Goal: Check status: Check status

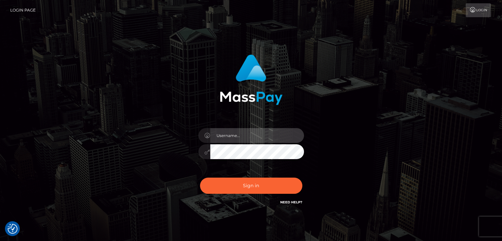
click at [232, 138] on input "text" at bounding box center [257, 135] width 94 height 15
type input "Hishani"
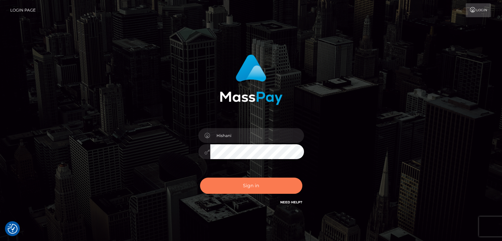
click at [257, 187] on button "Sign in" at bounding box center [251, 185] width 102 height 16
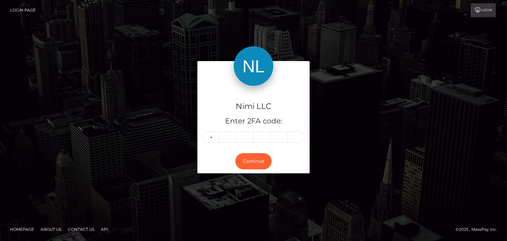
type input "9"
type input "3"
type input "9"
type input "0"
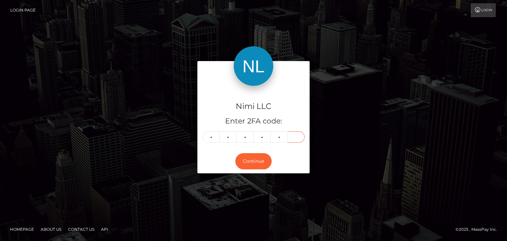
type input "7"
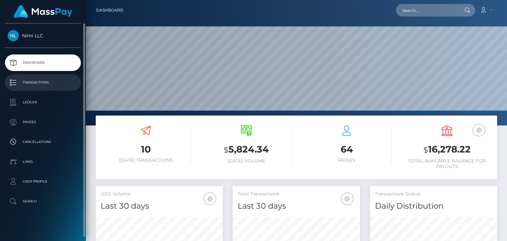
click at [29, 82] on p "Transactions" at bounding box center [43, 83] width 71 height 10
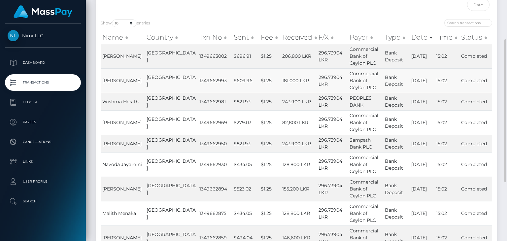
scroll to position [132, 0]
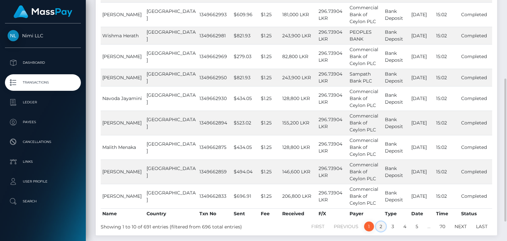
click at [380, 225] on link "2" at bounding box center [381, 226] width 10 height 10
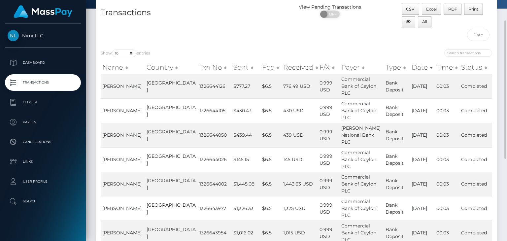
scroll to position [135, 0]
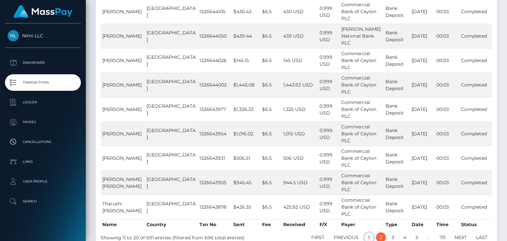
click at [368, 234] on link "1" at bounding box center [369, 237] width 10 height 10
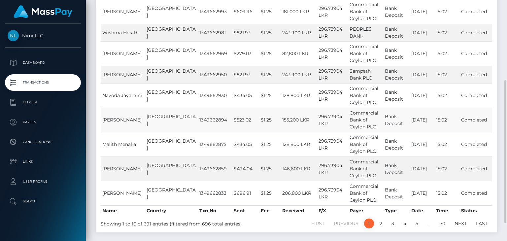
scroll to position [165, 0]
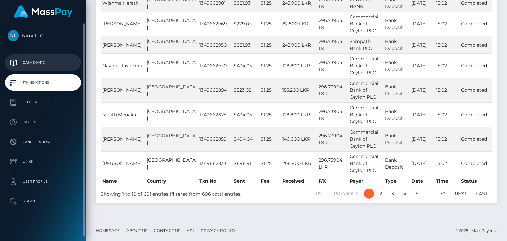
click at [38, 65] on p "Dashboard" at bounding box center [43, 63] width 71 height 10
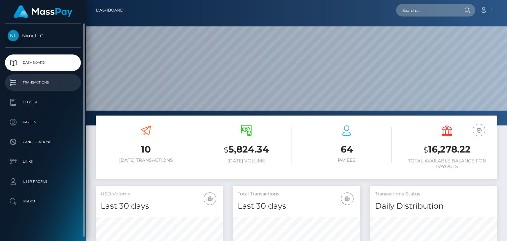
click at [42, 80] on p "Transactions" at bounding box center [43, 83] width 71 height 10
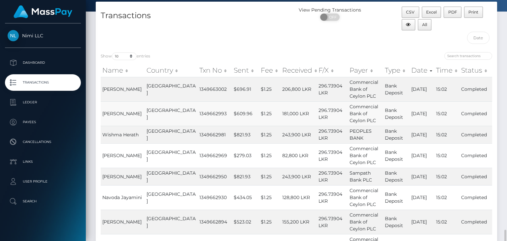
scroll to position [165, 0]
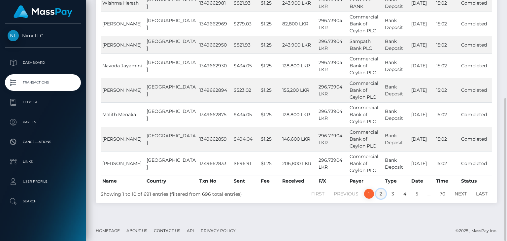
click at [380, 193] on link "2" at bounding box center [381, 194] width 10 height 10
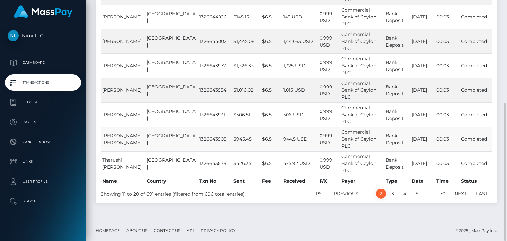
scroll to position [178, 0]
click at [392, 190] on link "3" at bounding box center [393, 194] width 10 height 10
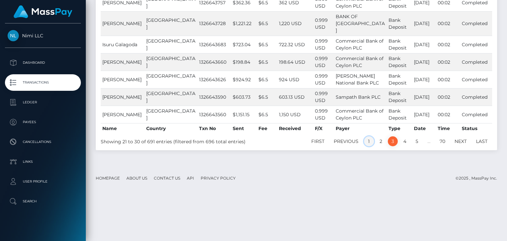
click at [366, 146] on link "1" at bounding box center [369, 141] width 10 height 10
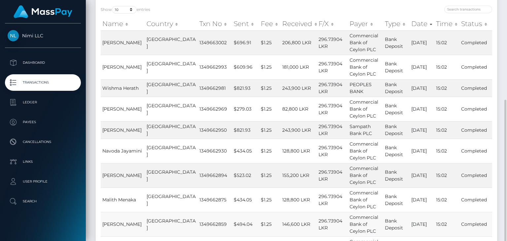
scroll to position [165, 0]
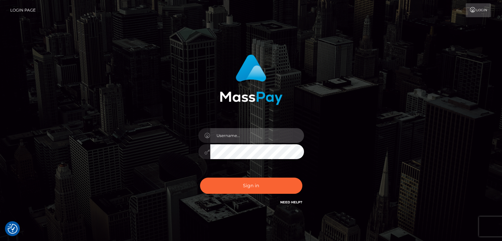
click at [244, 139] on input "text" at bounding box center [257, 135] width 94 height 15
type input "Hishani"
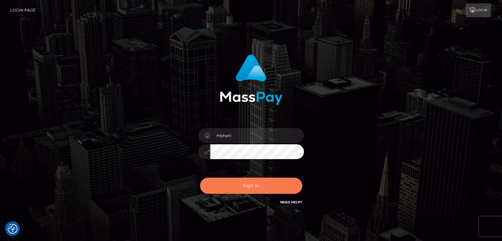
click at [248, 182] on button "Sign in" at bounding box center [251, 185] width 102 height 16
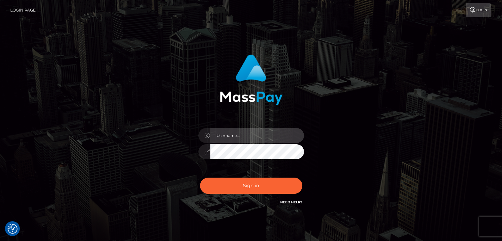
click at [224, 135] on input "text" at bounding box center [257, 135] width 94 height 15
type input "Hishani"
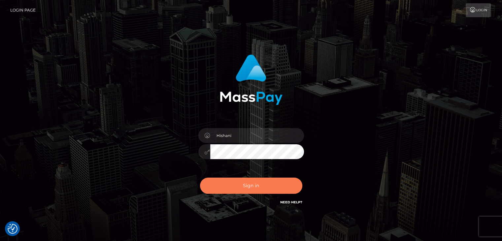
click at [238, 182] on button "Sign in" at bounding box center [251, 185] width 102 height 16
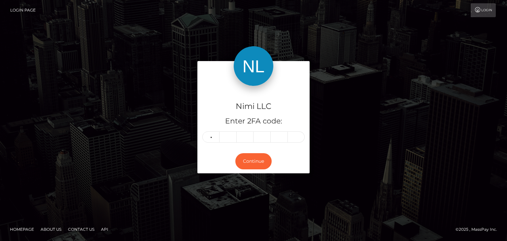
type input "7"
type input "0"
type input "8"
type input "2"
type input "9"
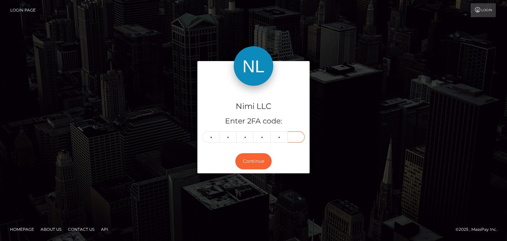
type input "9"
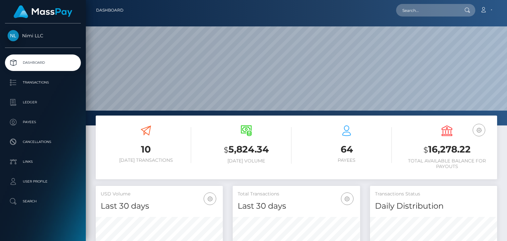
scroll to position [33, 0]
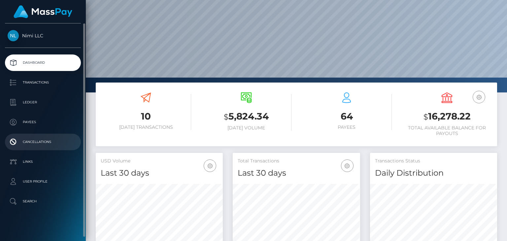
click at [42, 141] on p "Cancellations" at bounding box center [43, 142] width 71 height 10
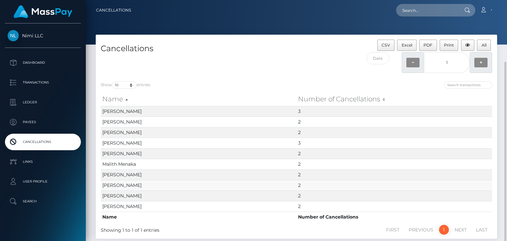
scroll to position [36, 0]
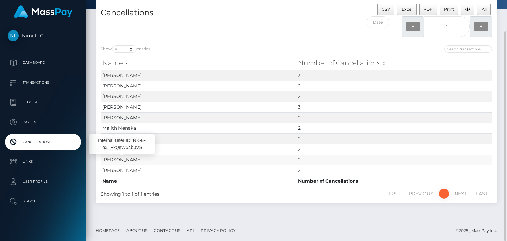
click at [128, 158] on span "Dineth Ekanyaka" at bounding box center [121, 160] width 39 height 6
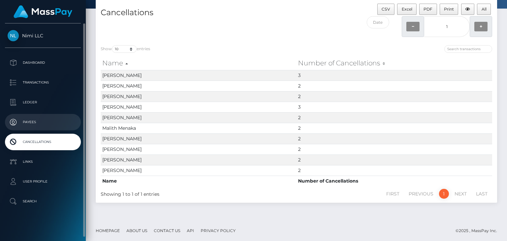
click at [34, 121] on p "Payees" at bounding box center [43, 122] width 71 height 10
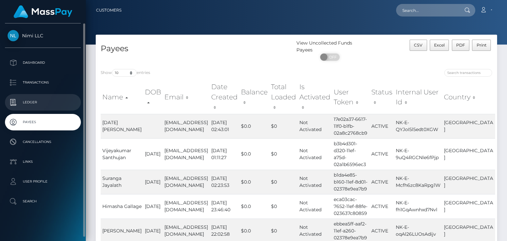
click at [40, 101] on p "Ledger" at bounding box center [43, 102] width 71 height 10
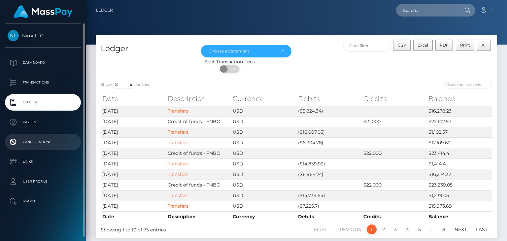
click at [35, 143] on p "Cancellations" at bounding box center [43, 142] width 71 height 10
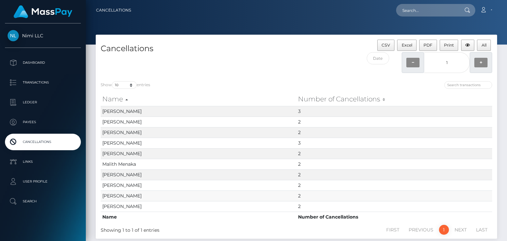
click at [142, 197] on td "Dineth Ekanyaka" at bounding box center [199, 195] width 196 height 11
click at [137, 195] on span "Dineth Ekanyaka" at bounding box center [121, 196] width 39 height 6
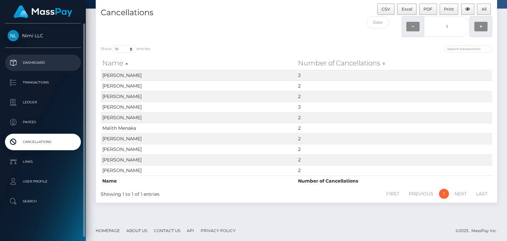
click at [44, 66] on p "Dashboard" at bounding box center [43, 63] width 71 height 10
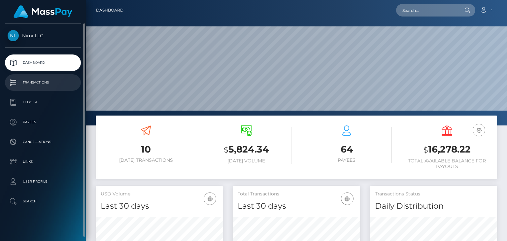
click at [32, 83] on p "Transactions" at bounding box center [43, 83] width 71 height 10
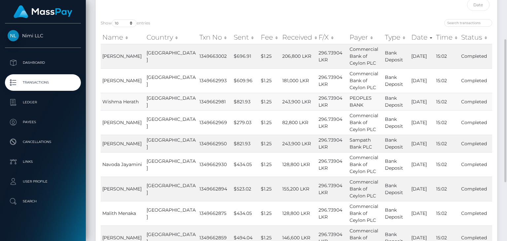
scroll to position [165, 0]
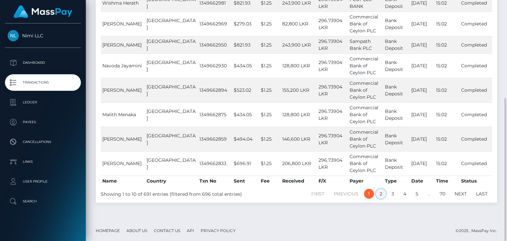
click at [381, 193] on link "2" at bounding box center [381, 194] width 10 height 10
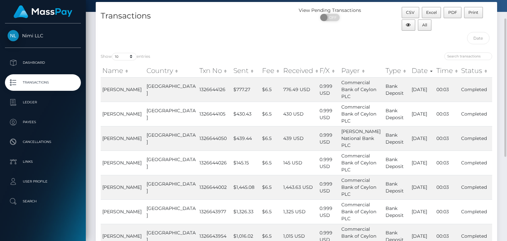
scroll to position [178, 0]
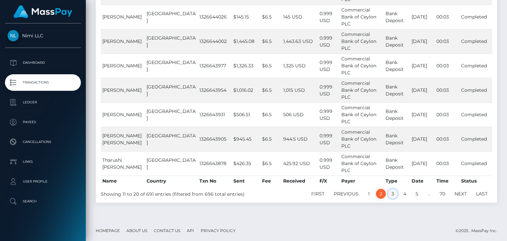
click at [391, 189] on link "3" at bounding box center [393, 194] width 10 height 10
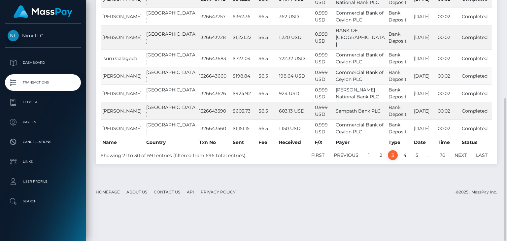
scroll to position [165, 0]
click at [369, 160] on link "1" at bounding box center [369, 155] width 10 height 10
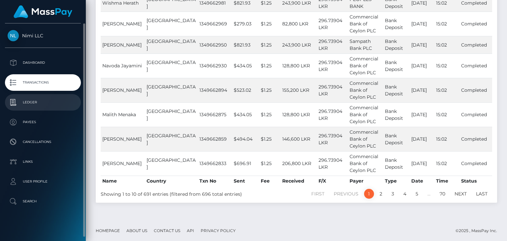
click at [30, 105] on p "Ledger" at bounding box center [43, 102] width 71 height 10
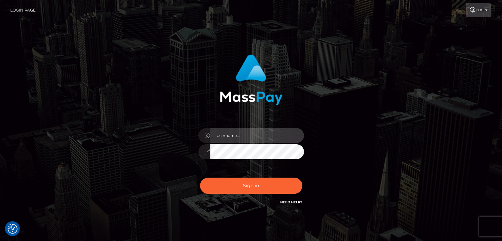
click at [231, 136] on input "text" at bounding box center [257, 135] width 94 height 15
type input "Hishani"
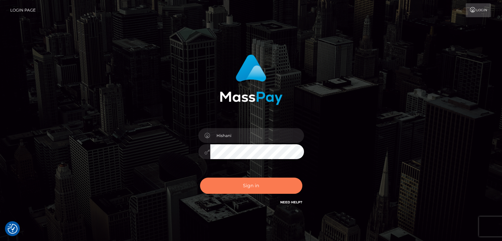
click at [248, 186] on button "Sign in" at bounding box center [251, 185] width 102 height 16
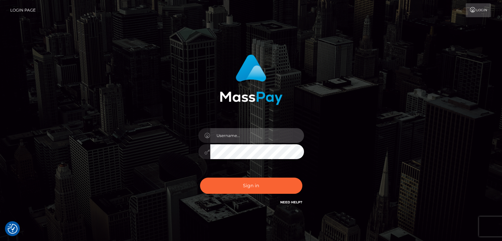
click at [236, 131] on input "text" at bounding box center [257, 135] width 94 height 15
type input "Hishani"
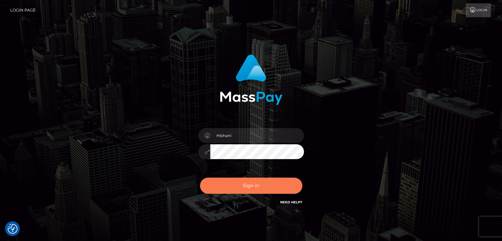
click at [258, 183] on button "Sign in" at bounding box center [251, 185] width 102 height 16
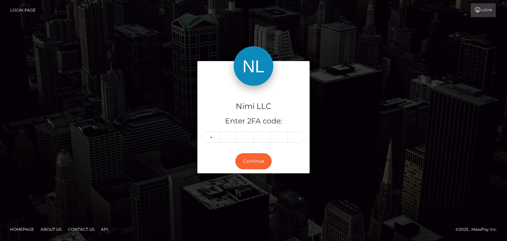
type input "5"
type input "7"
type input "0"
type input "5"
type input "4"
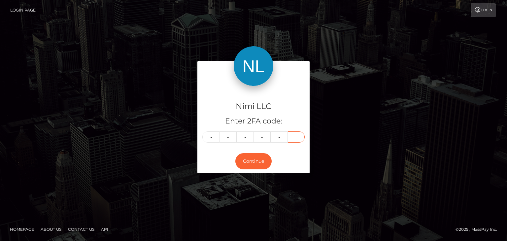
type input "3"
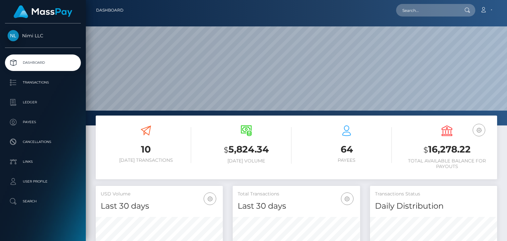
scroll to position [117, 127]
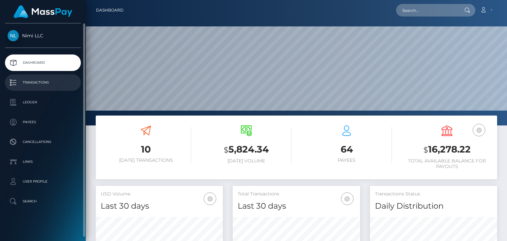
click at [45, 81] on p "Transactions" at bounding box center [43, 83] width 71 height 10
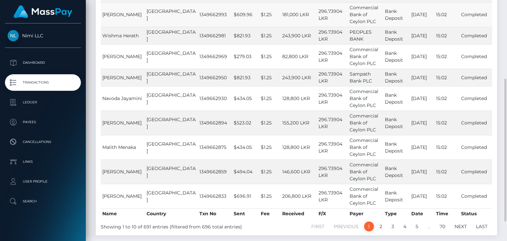
scroll to position [165, 0]
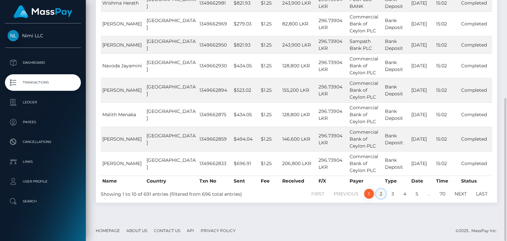
click at [381, 193] on link "2" at bounding box center [381, 194] width 10 height 10
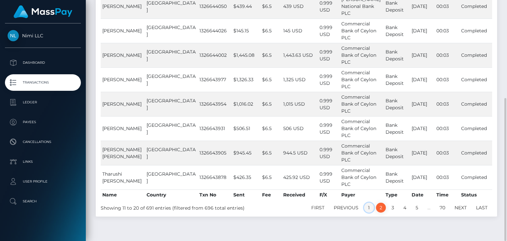
click at [369, 204] on link "1" at bounding box center [369, 208] width 10 height 10
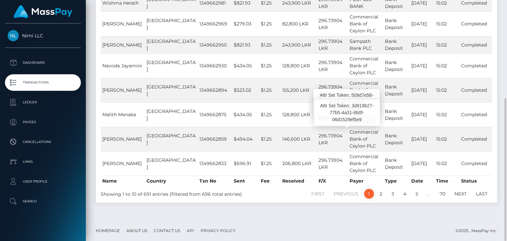
scroll to position [0, 0]
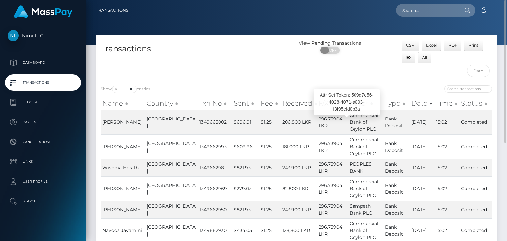
click at [333, 48] on span "OFF" at bounding box center [332, 50] width 16 height 7
checkbox input "true"
click at [338, 69] on div "View Pending Transactions ON OFF" at bounding box center [346, 60] width 100 height 41
click at [342, 55] on div "ON OFF" at bounding box center [329, 52] width 67 height 11
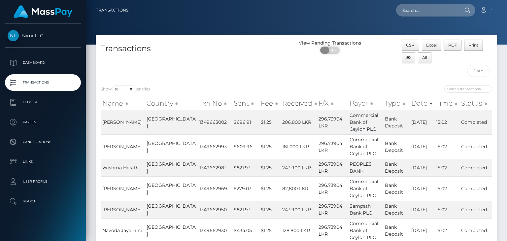
click at [337, 49] on span "OFF" at bounding box center [332, 50] width 16 height 7
checkbox input "true"
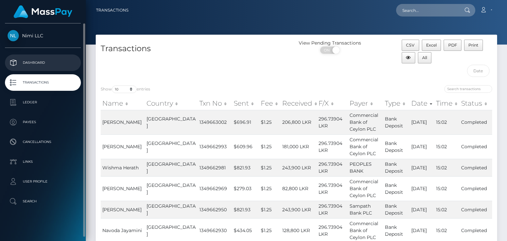
click at [45, 62] on p "Dashboard" at bounding box center [43, 63] width 71 height 10
